Goal: Communication & Community: Answer question/provide support

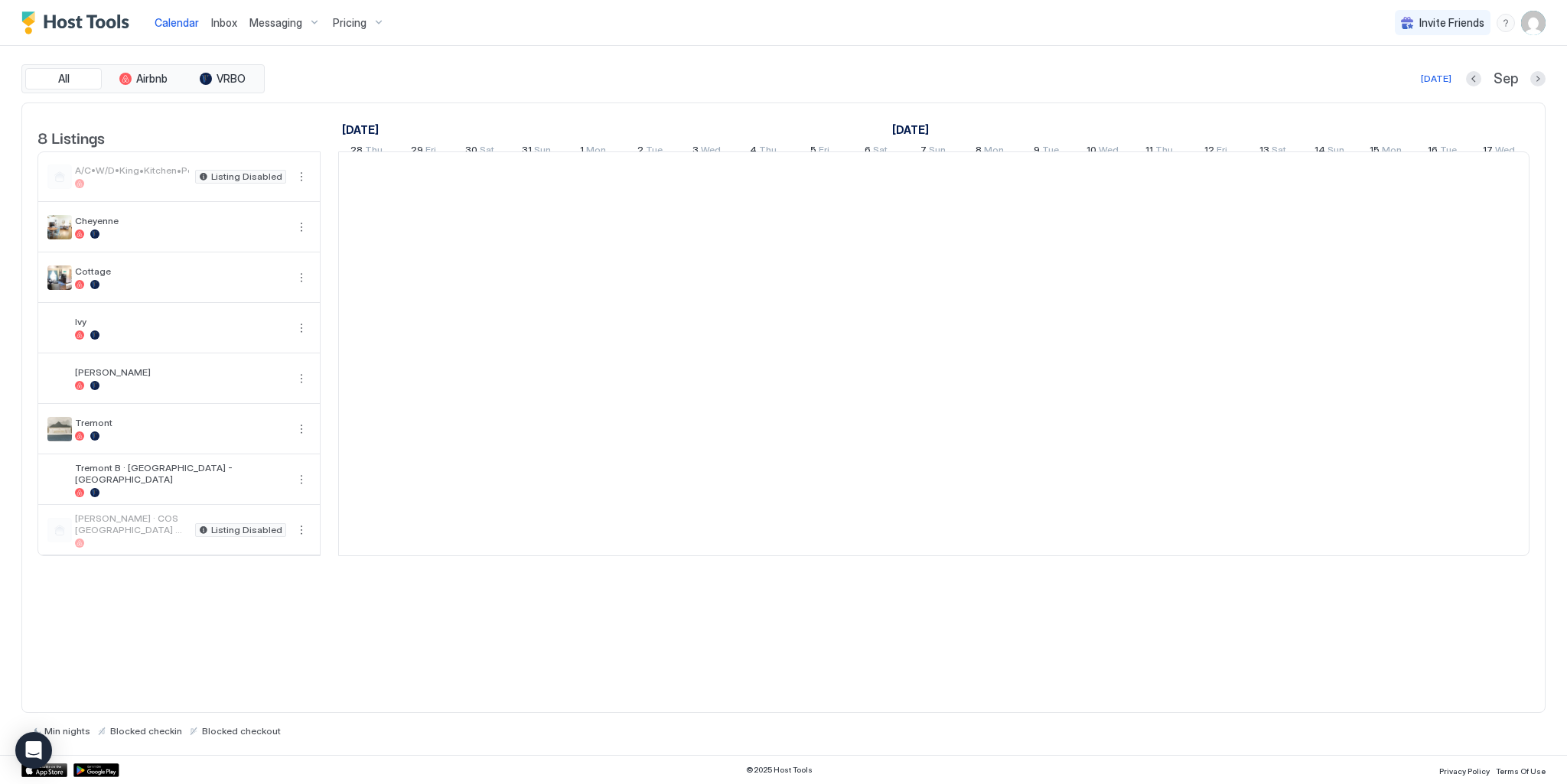
scroll to position [0, 850]
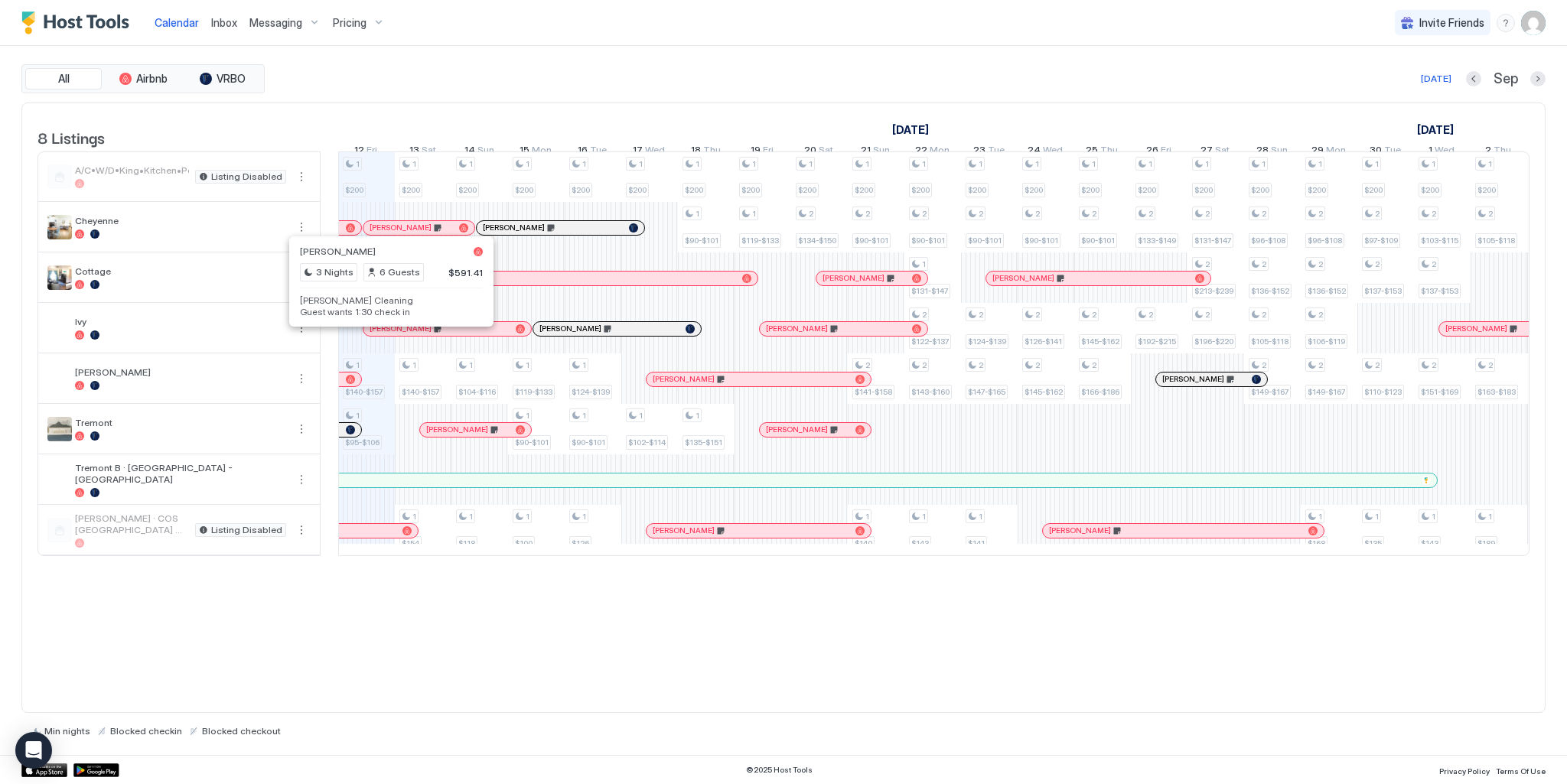
click at [381, 335] on div at bounding box center [380, 329] width 12 height 12
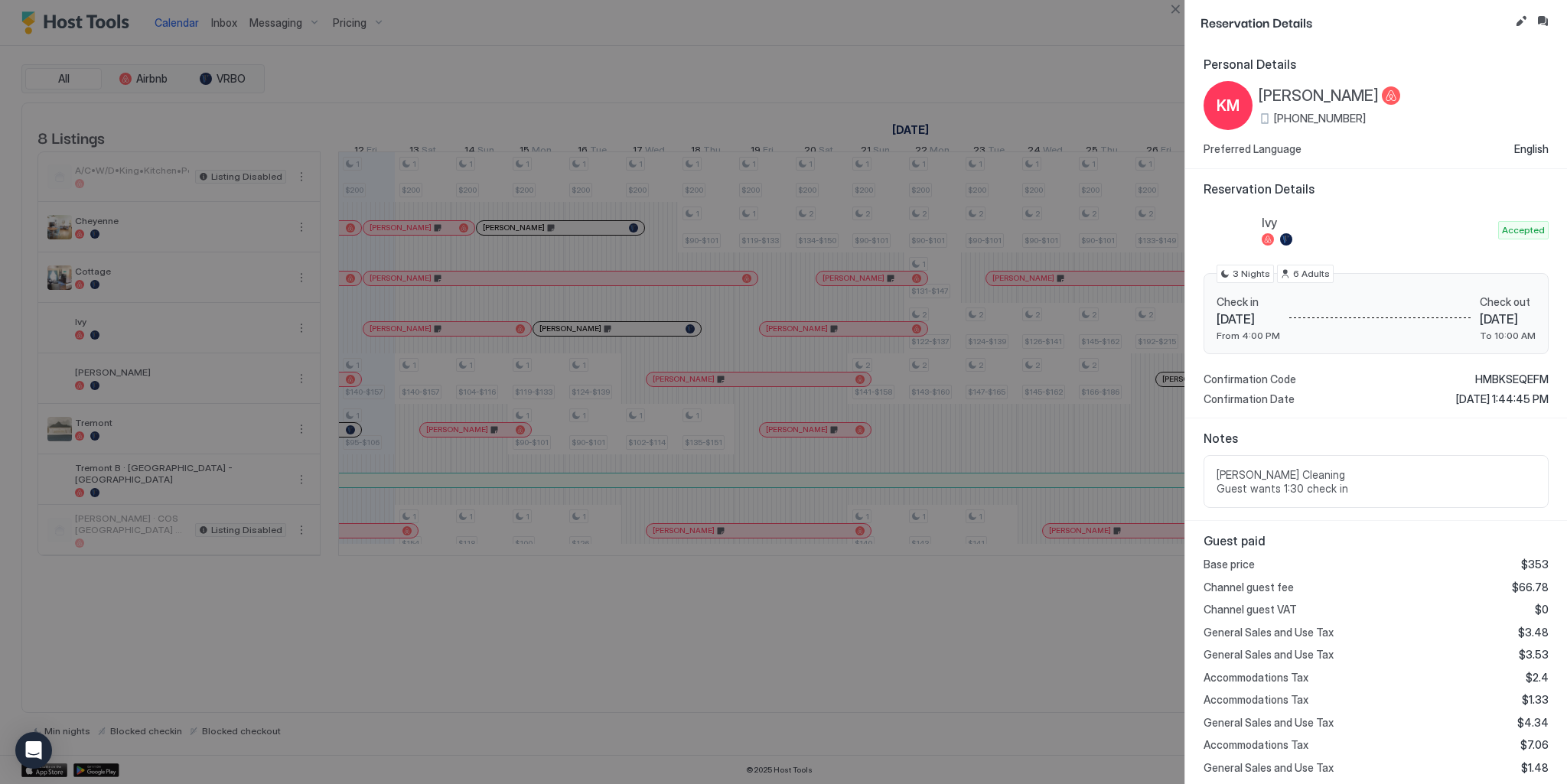
click at [737, 540] on div at bounding box center [784, 392] width 1567 height 784
click at [733, 540] on div at bounding box center [784, 392] width 1567 height 784
click at [915, 10] on button "Close" at bounding box center [1175, 9] width 18 height 18
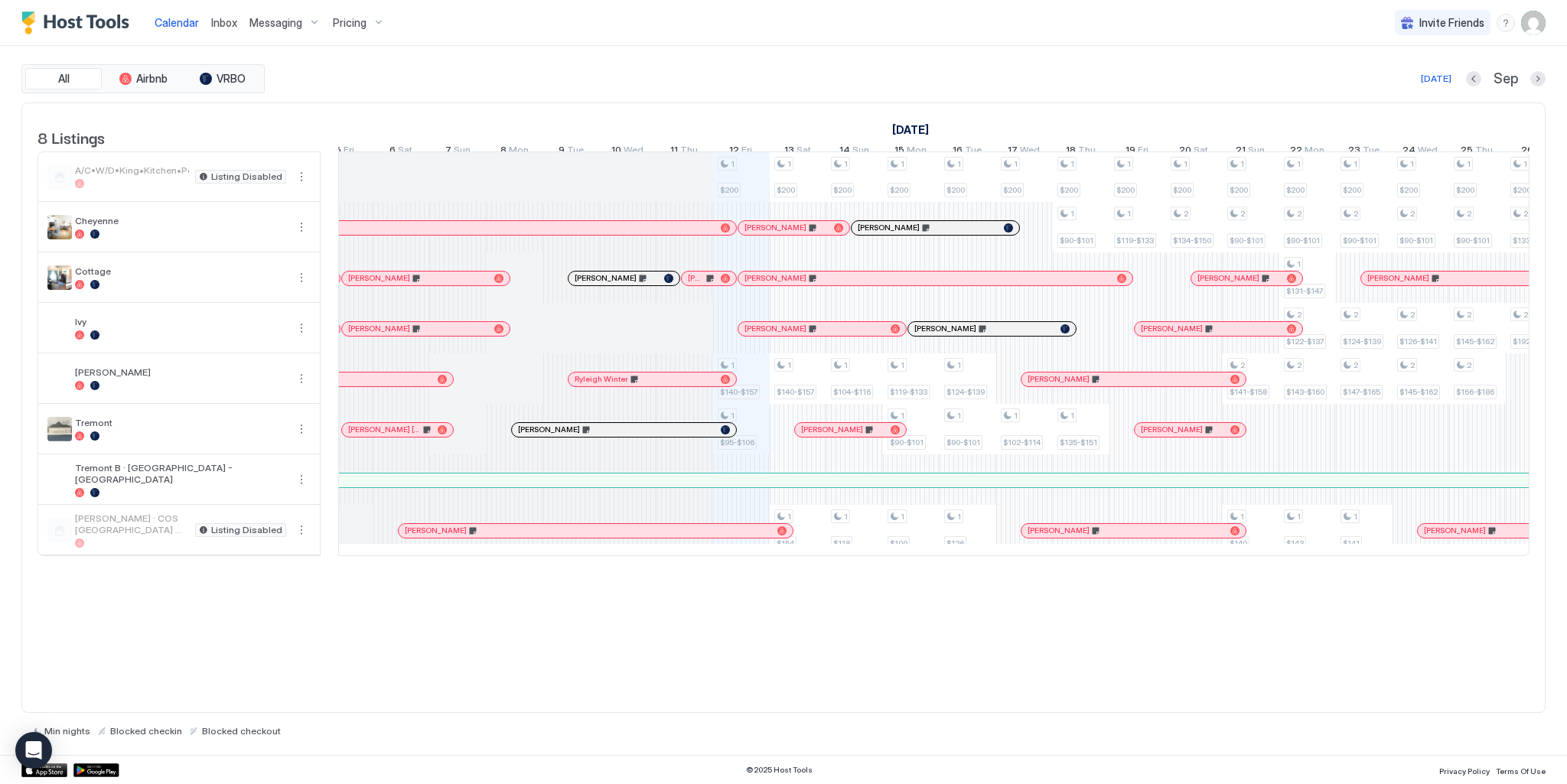
scroll to position [0, 0]
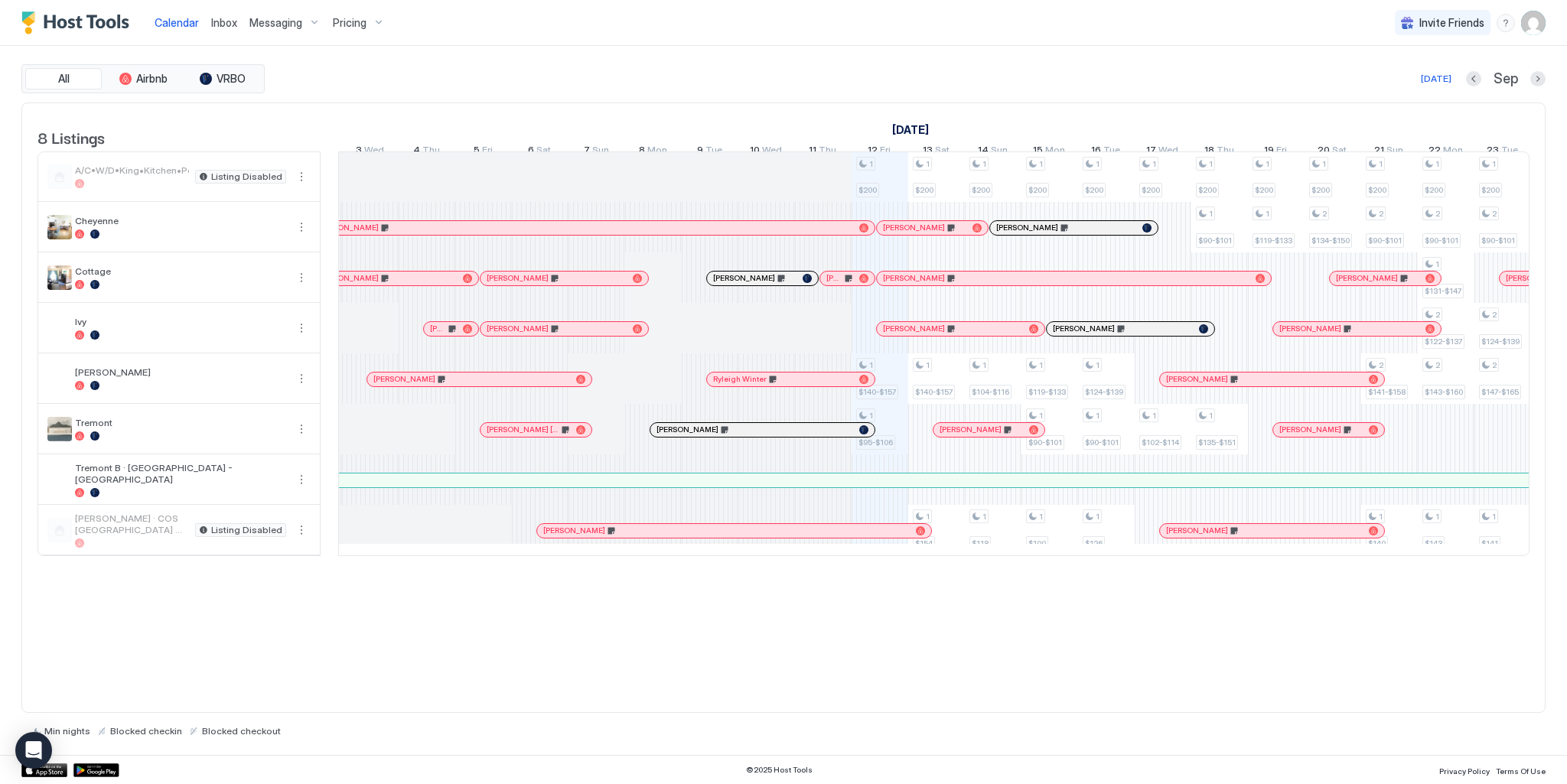
click at [915, 335] on div at bounding box center [1035, 329] width 12 height 12
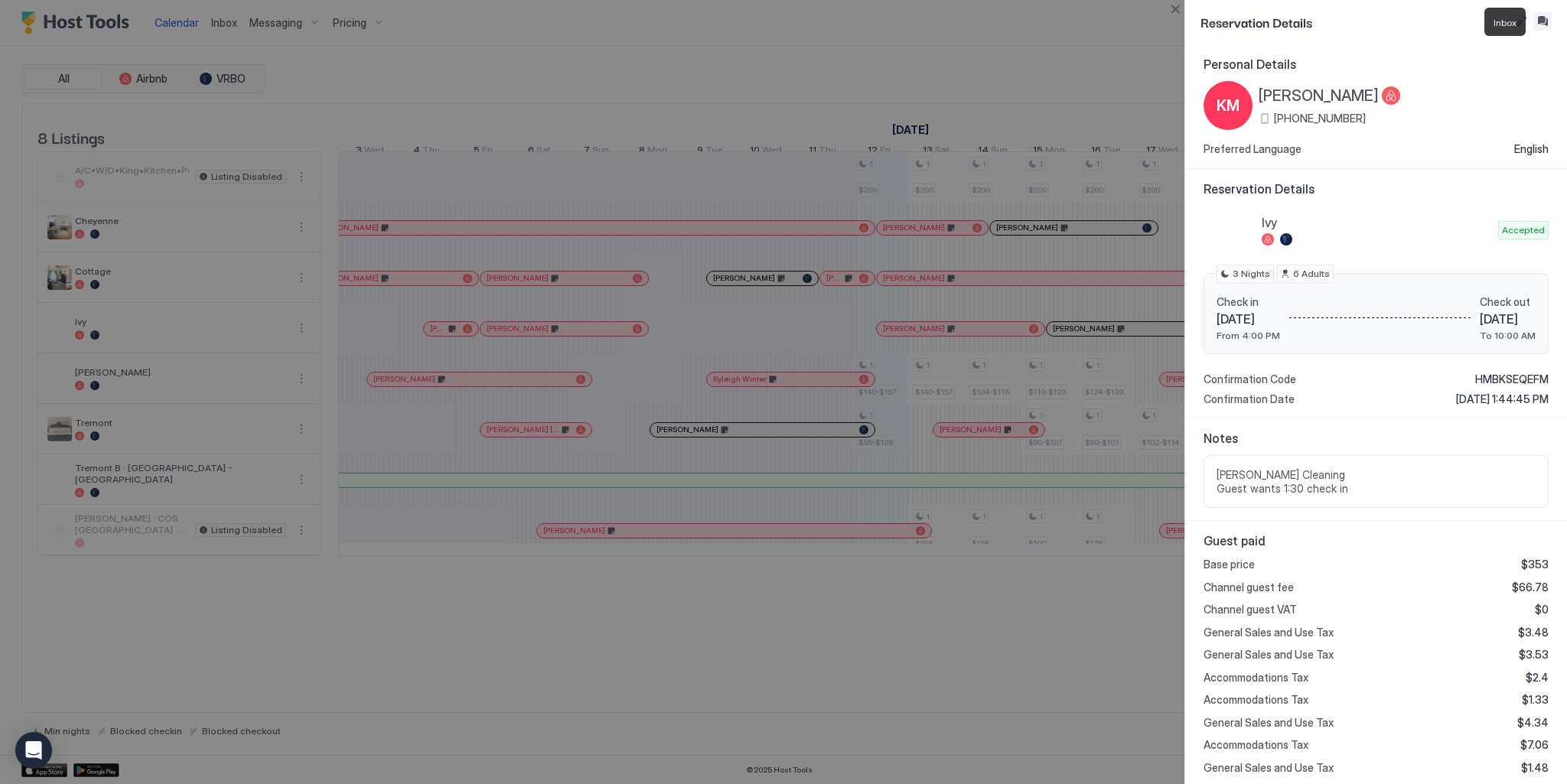
click at [915, 21] on button "Inbox" at bounding box center [1542, 21] width 18 height 18
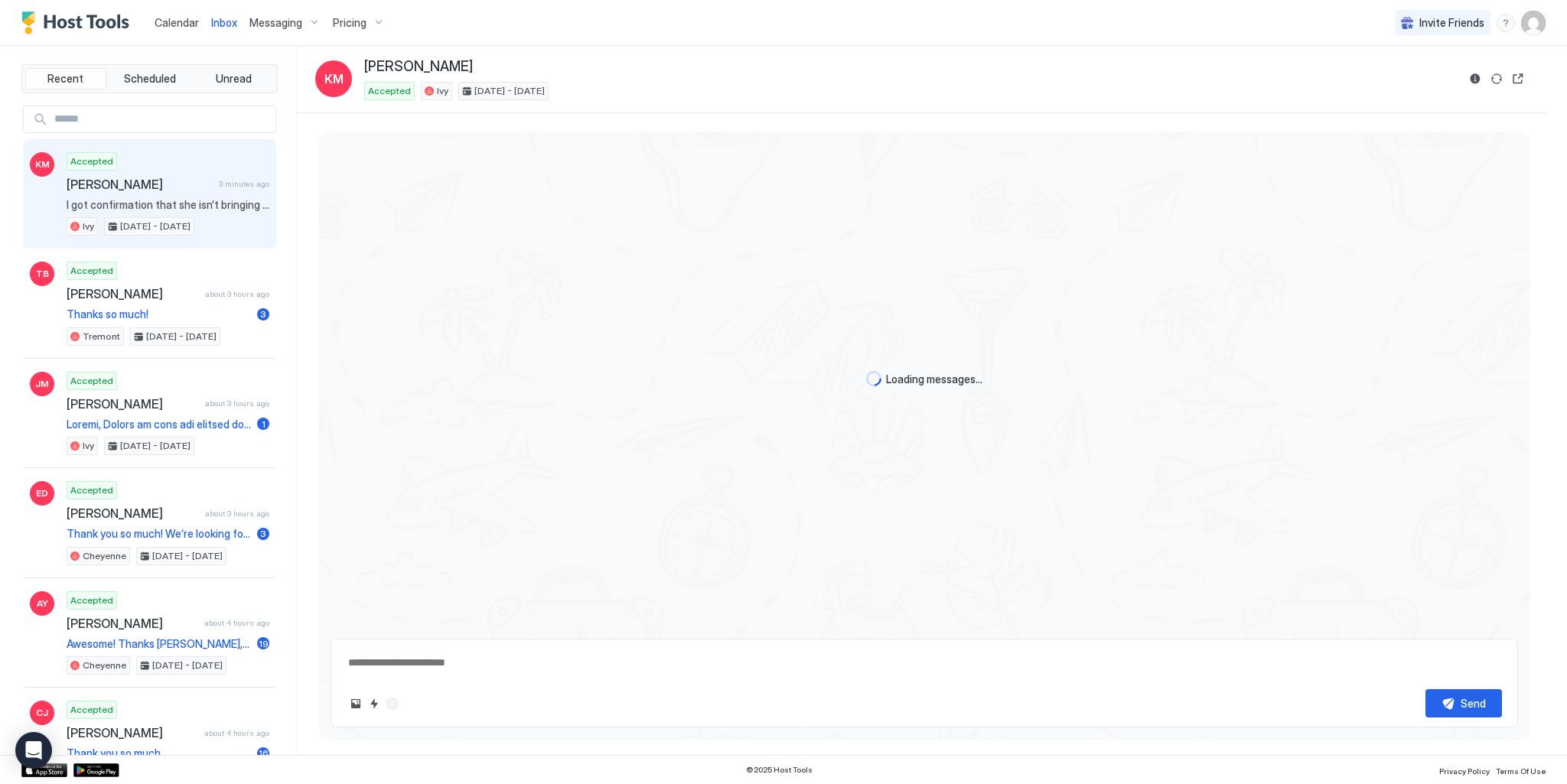
scroll to position [1521, 0]
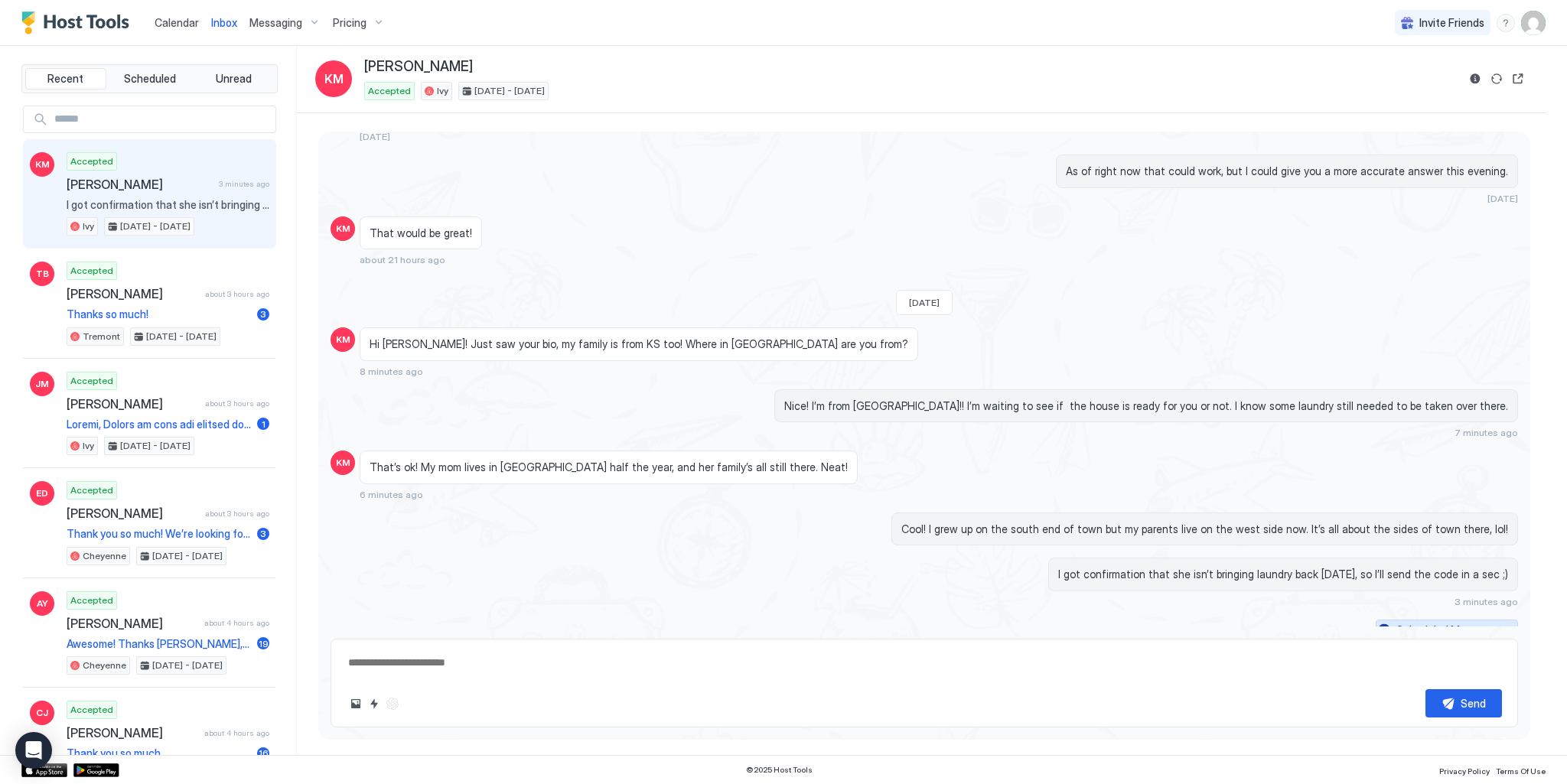
click at [915, 540] on div "Scheduled Messages" at bounding box center [1448, 629] width 104 height 16
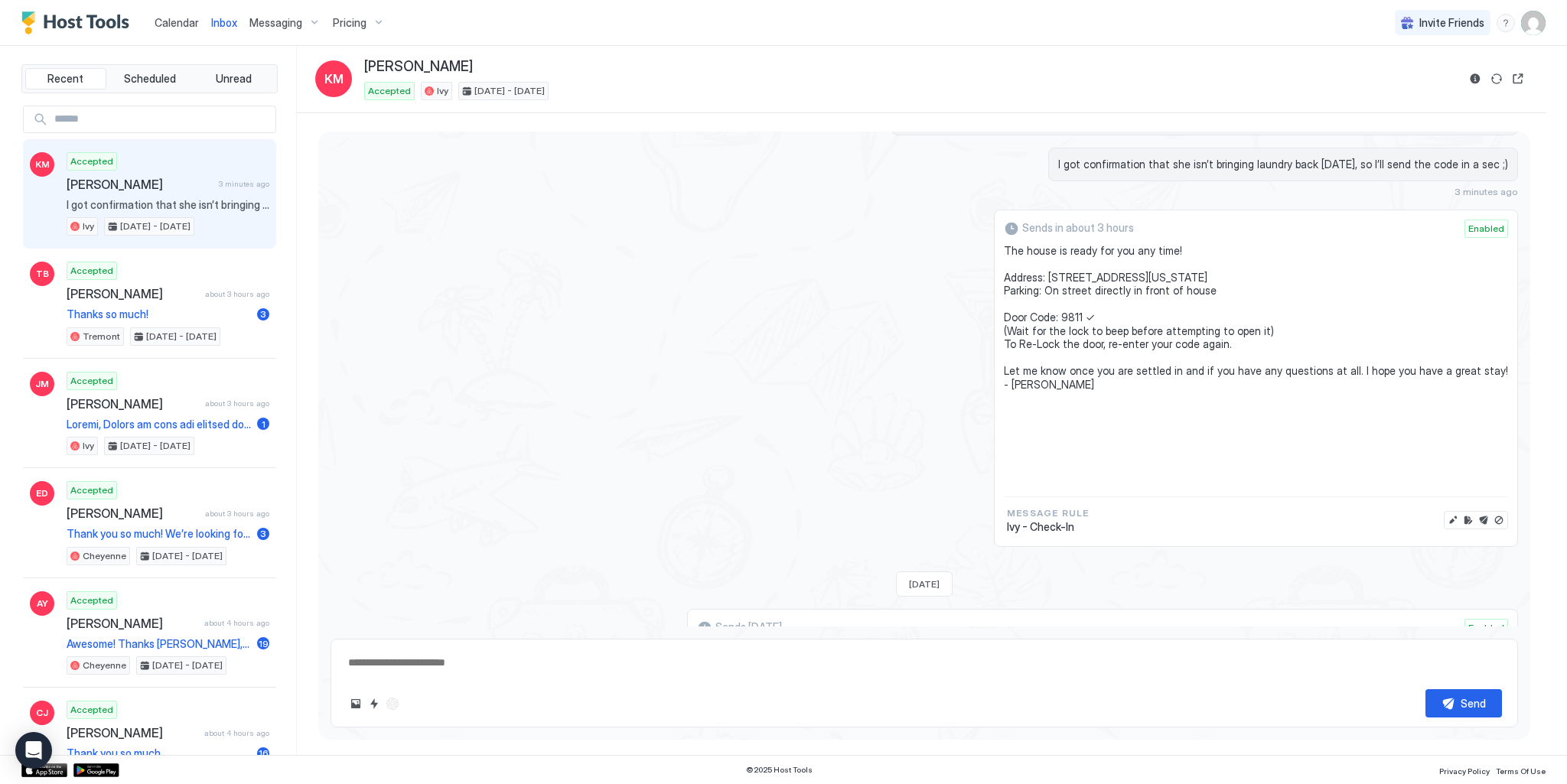
scroll to position [2043, 0]
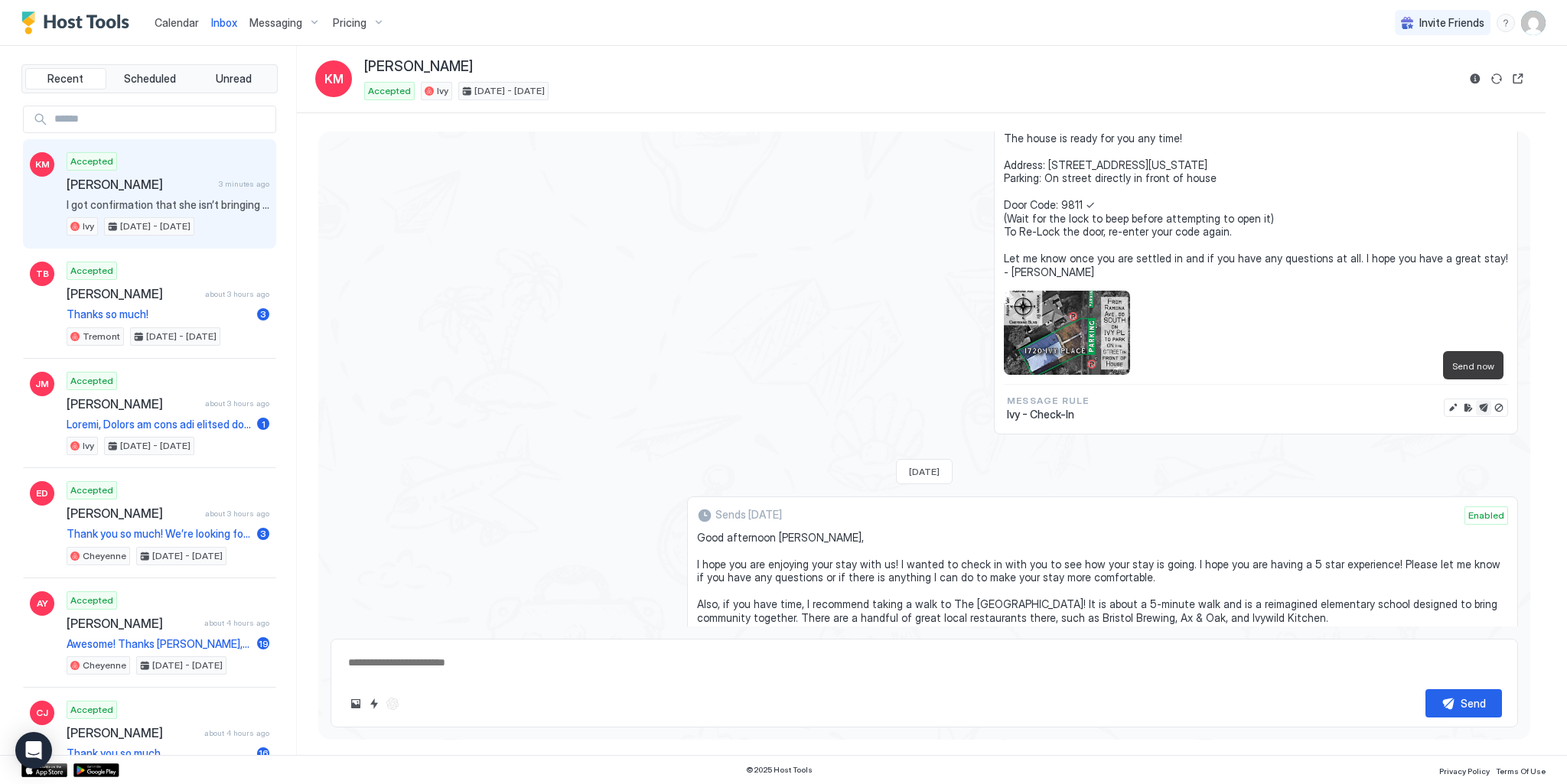
click at [915, 399] on button "Send now" at bounding box center [1483, 406] width 15 height 15
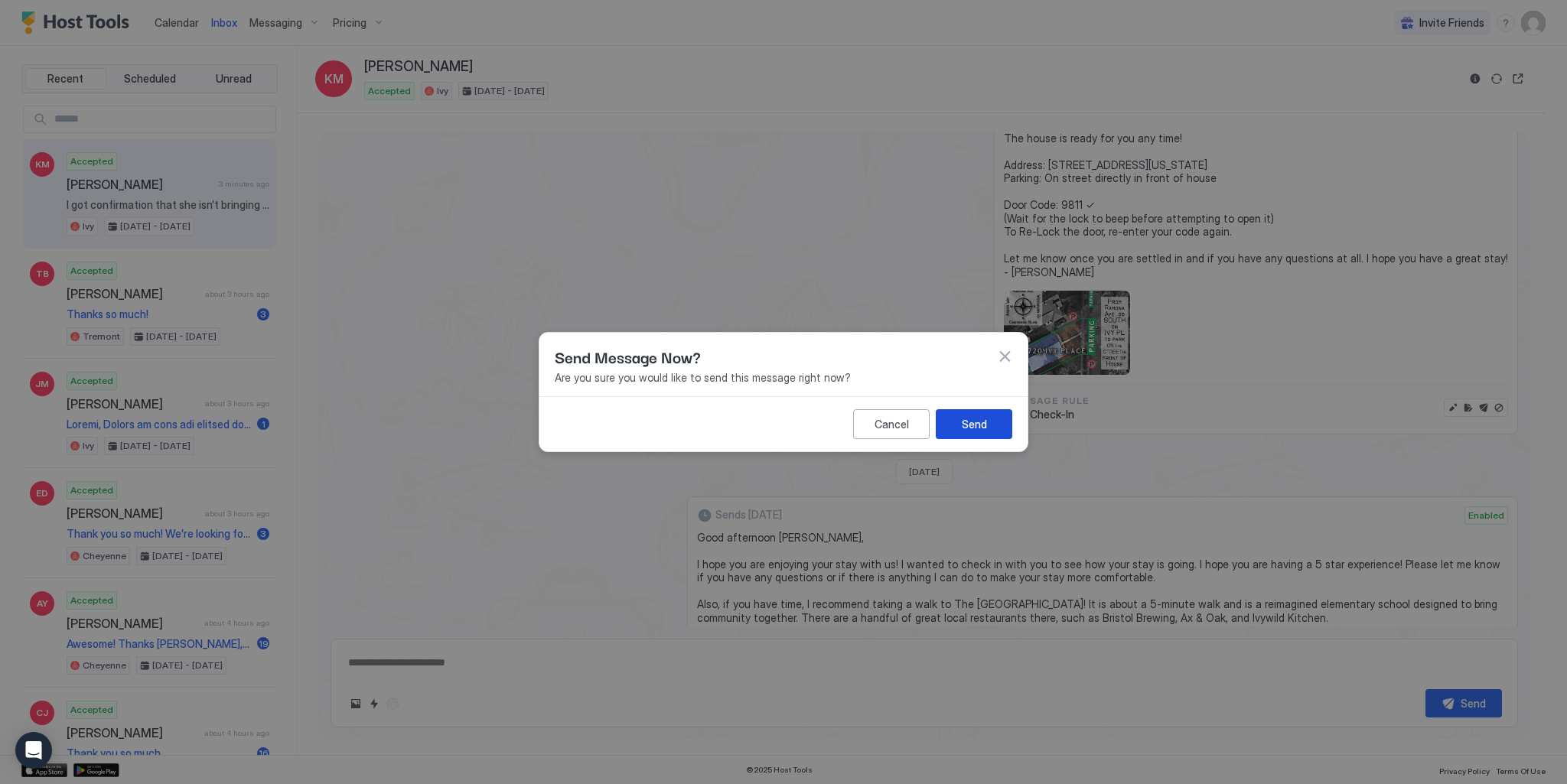
click at [915, 424] on div "Send" at bounding box center [973, 424] width 25 height 16
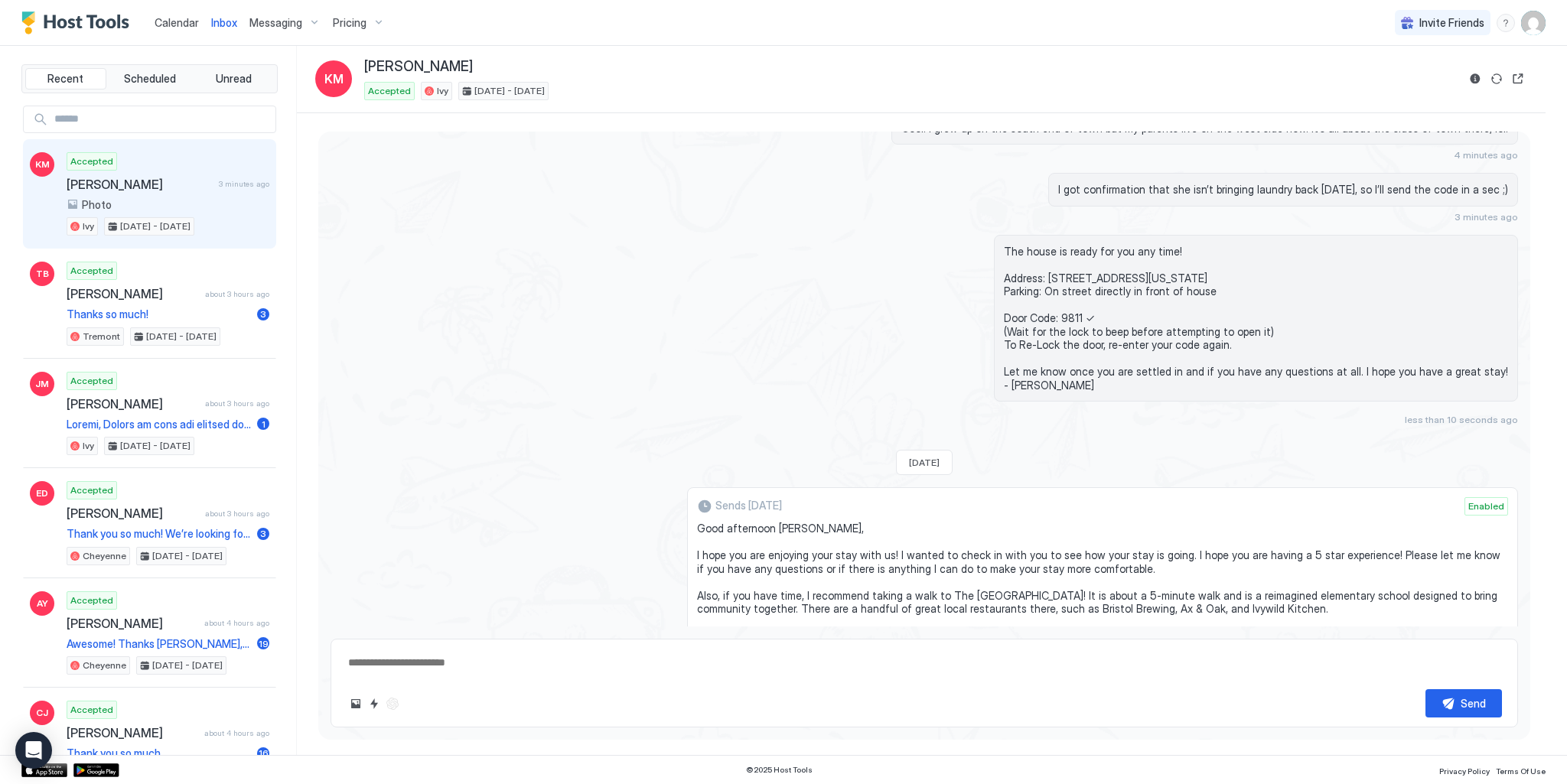
scroll to position [1914, 0]
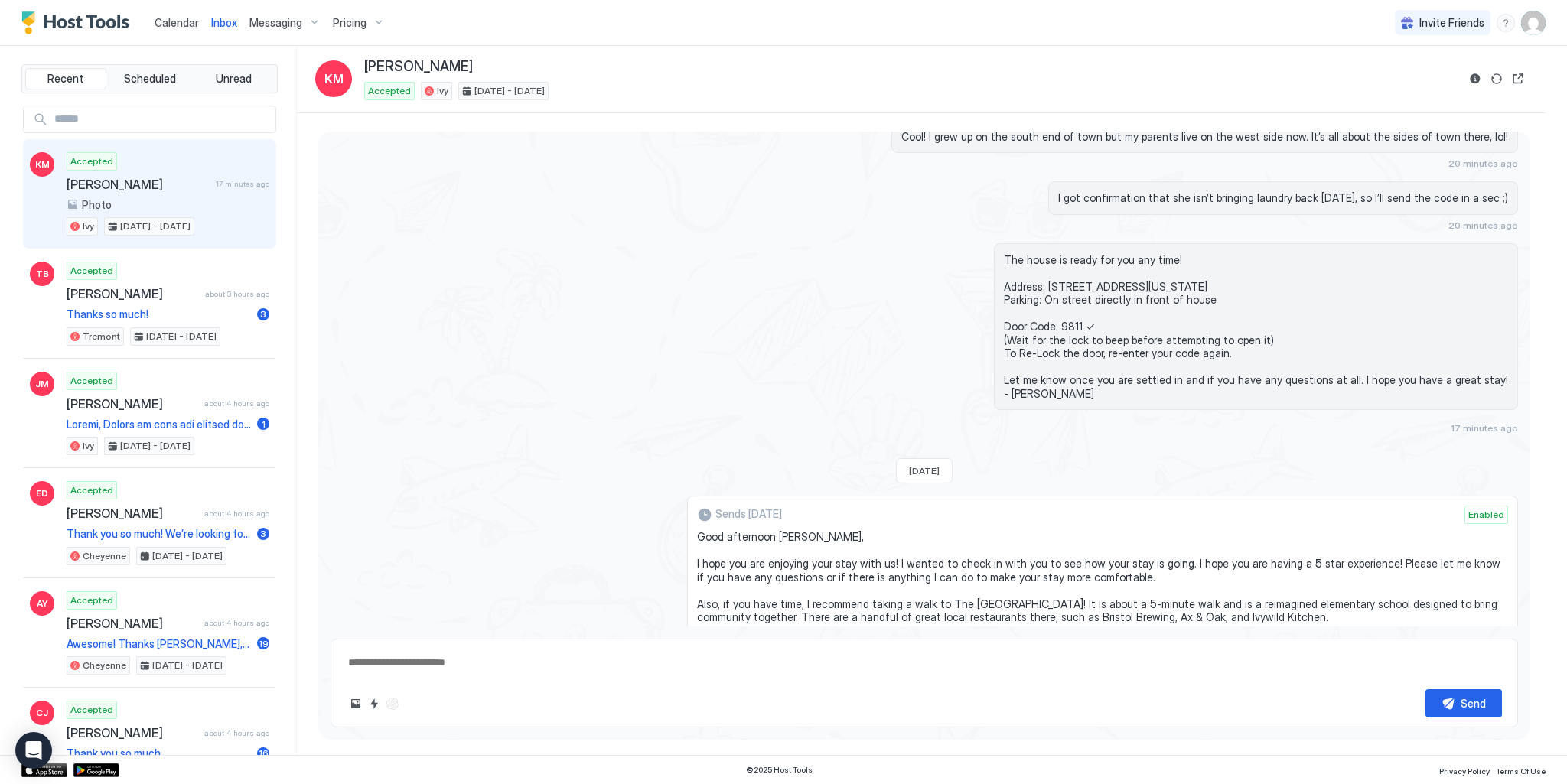
type textarea "*"
